Goal: Ask a question

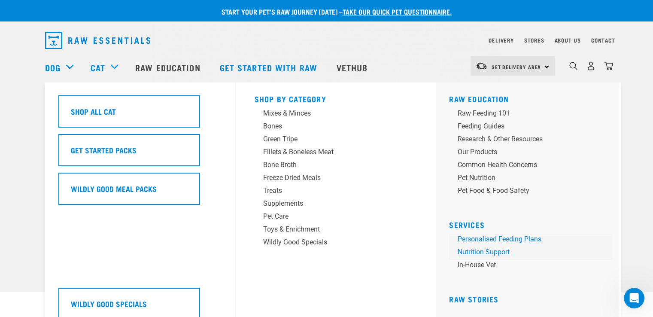
drag, startPoint x: 461, startPoint y: 236, endPoint x: 452, endPoint y: 253, distance: 19.2
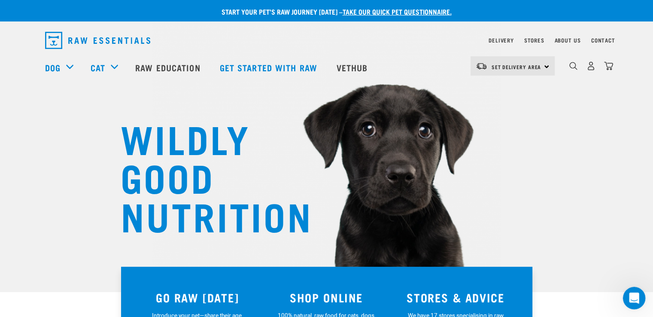
drag, startPoint x: 1075, startPoint y: 540, endPoint x: 638, endPoint y: 296, distance: 499.6
click at [638, 296] on icon "Open Intercom Messenger" at bounding box center [633, 297] width 14 height 14
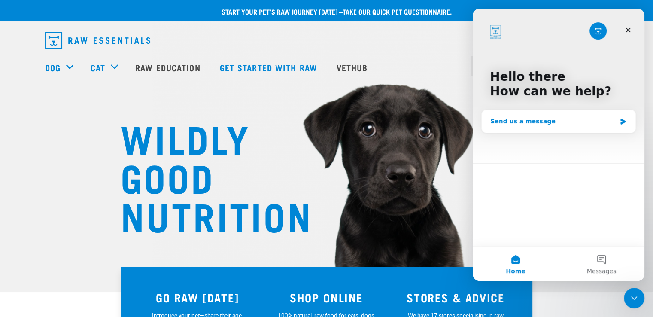
click at [553, 121] on div "Send us a message" at bounding box center [554, 121] width 126 height 9
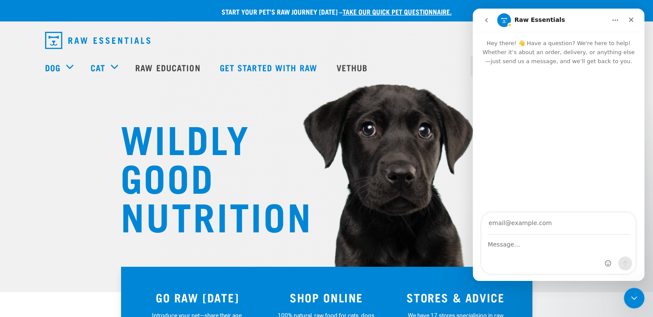
click at [520, 222] on input "Your email" at bounding box center [558, 224] width 143 height 22
type input "[PERSON_NAME][EMAIL_ADDRESS][DOMAIN_NAME]"
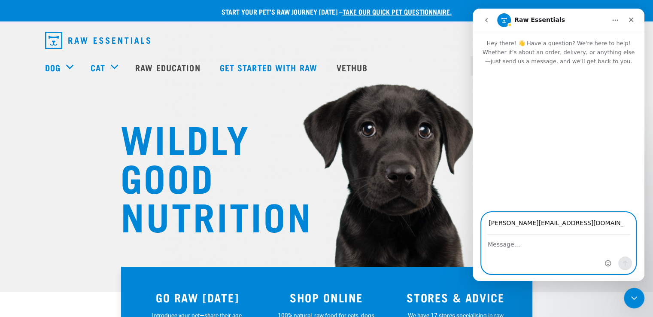
click at [517, 249] on textarea "Message…" at bounding box center [559, 242] width 154 height 15
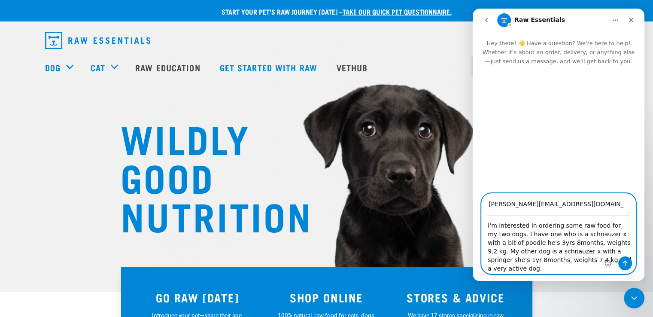
click at [531, 242] on textarea "I'm interested in ordering some raw food for my two dogs. I have one who is a s…" at bounding box center [559, 245] width 154 height 58
drag, startPoint x: 551, startPoint y: 243, endPoint x: 521, endPoint y: 244, distance: 29.7
click at [521, 244] on textarea "I'm interested in ordering some raw food for my two dogs. I have one who is a s…" at bounding box center [559, 245] width 154 height 58
click at [542, 241] on textarea "I'm interested in ordering some raw food for my two dogs. I have [PERSON_NAME],…" at bounding box center [559, 245] width 154 height 58
drag, startPoint x: 542, startPoint y: 244, endPoint x: 547, endPoint y: 244, distance: 5.2
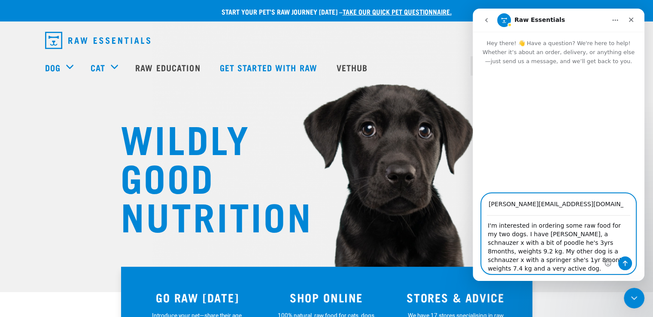
click at [542, 244] on textarea "I'm interested in ordering some raw food for my two dogs. I have [PERSON_NAME],…" at bounding box center [559, 245] width 154 height 58
click at [539, 244] on textarea "I'm interested in ordering some raw food for my two dogs. I have [PERSON_NAME],…" at bounding box center [559, 245] width 154 height 58
click at [508, 260] on textarea "I'm interested in ordering some raw food for my two dogs. I have [PERSON_NAME],…" at bounding box center [559, 245] width 154 height 58
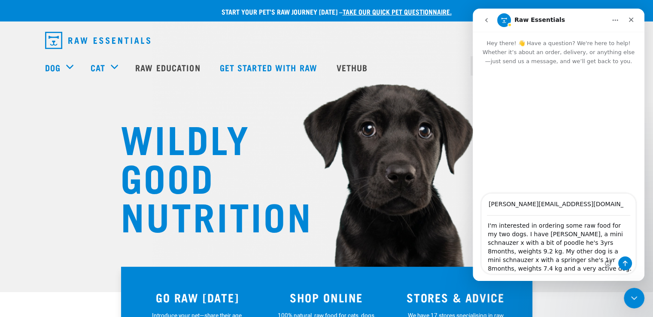
click at [613, 270] on div "Intercom messenger" at bounding box center [618, 264] width 27 height 17
click at [614, 267] on div "Intercom messenger" at bounding box center [618, 264] width 27 height 17
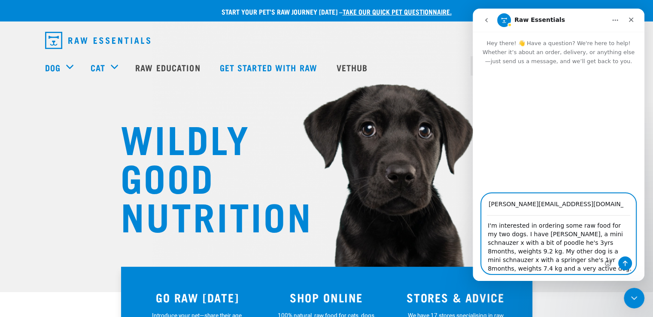
drag, startPoint x: 565, startPoint y: 256, endPoint x: 590, endPoint y: 258, distance: 24.5
click at [567, 256] on textarea "I'm interested in ordering some raw food for my two dogs. I have [PERSON_NAME],…" at bounding box center [559, 245] width 154 height 58
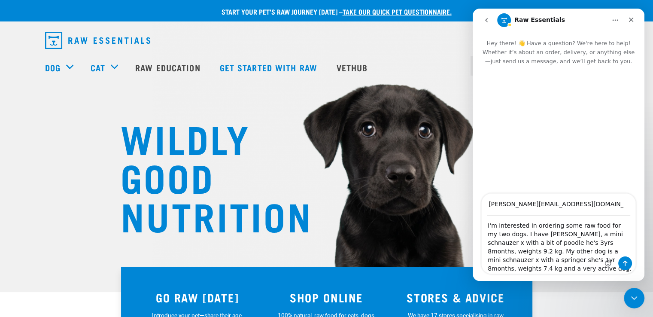
click at [617, 267] on div "Intercom messenger" at bounding box center [618, 264] width 27 height 17
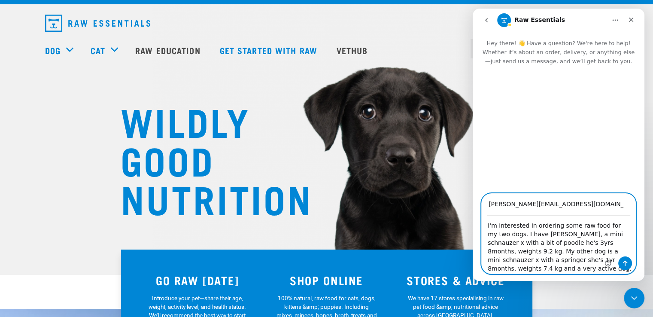
click at [537, 248] on textarea "I'm interested in ordering some raw food for my two dogs. I have [PERSON_NAME],…" at bounding box center [559, 245] width 154 height 58
drag, startPoint x: 549, startPoint y: 257, endPoint x: 616, endPoint y: 268, distance: 67.4
click at [616, 268] on div "I'm interested in ordering some raw food for my two dogs. I have [PERSON_NAME],…" at bounding box center [559, 245] width 154 height 58
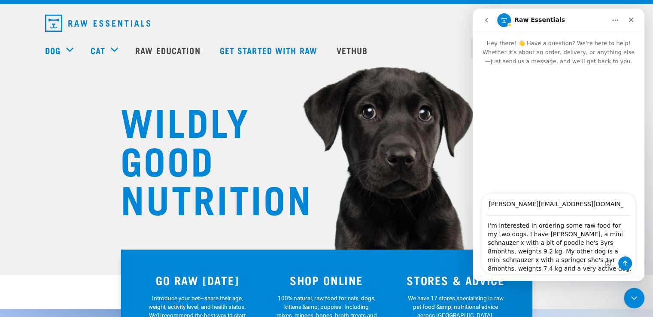
click at [616, 268] on div "Intercom messenger" at bounding box center [618, 264] width 27 height 17
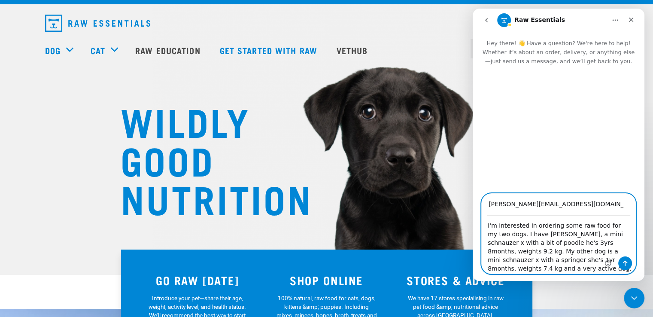
click at [589, 267] on textarea "I'm interested in ordering some raw food for my two dogs. I have [PERSON_NAME],…" at bounding box center [559, 245] width 154 height 58
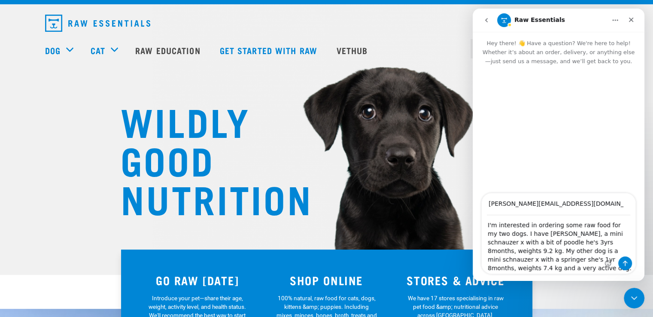
click at [602, 241] on div "Intercom messenger" at bounding box center [619, 233] width 34 height 80
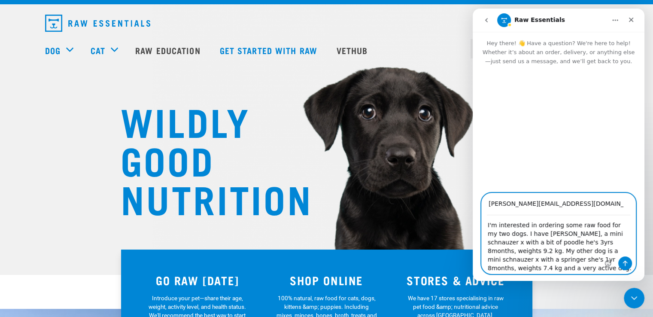
drag, startPoint x: 602, startPoint y: 241, endPoint x: 499, endPoint y: 253, distance: 103.9
click at [499, 253] on textarea "I'm interested in ordering some raw food for my two dogs. I have [PERSON_NAME],…" at bounding box center [559, 245] width 154 height 58
click at [557, 266] on textarea "I'm interested in ordering some raw food for my two dogs. I have [PERSON_NAME],…" at bounding box center [559, 245] width 154 height 58
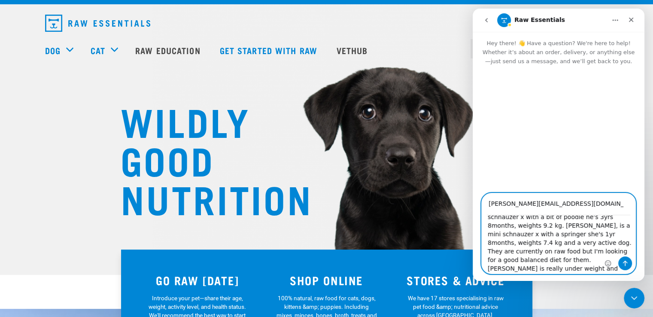
scroll to position [33, 0]
type textarea "I'm interested in ordering some raw food for my two dogs. I have [PERSON_NAME],…"
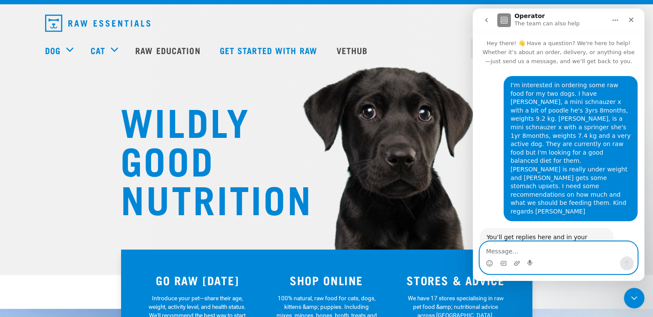
scroll to position [19, 0]
